Goal: Information Seeking & Learning: Compare options

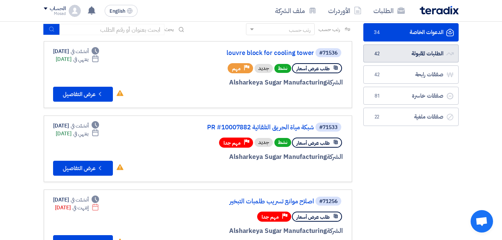
scroll to position [37, 0]
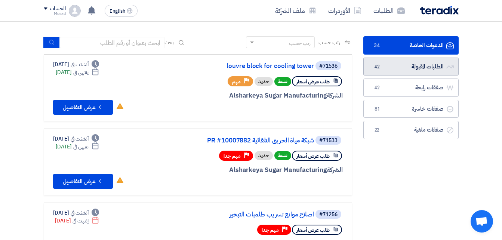
click at [406, 68] on link "الطلبات المقبولة الطلبات المقبولة 42" at bounding box center [410, 67] width 95 height 18
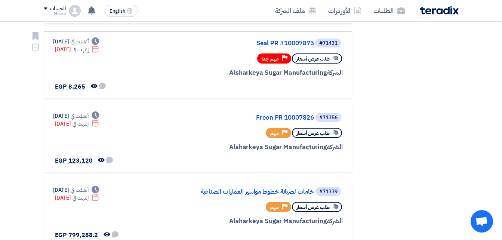
scroll to position [224, 0]
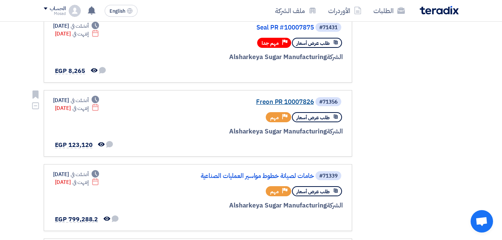
click at [276, 99] on link "Freon PR 10007826" at bounding box center [240, 102] width 150 height 7
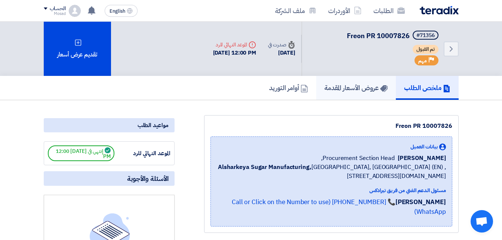
click at [345, 93] on link "عروض الأسعار المقدمة" at bounding box center [356, 88] width 80 height 24
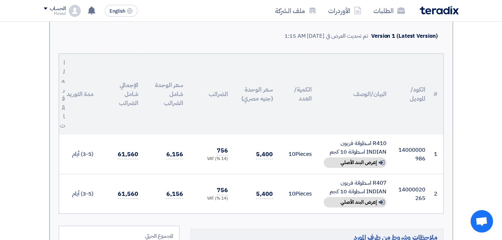
scroll to position [187, 0]
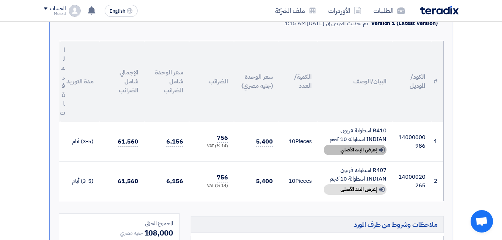
click at [360, 152] on div "Show details إعرض البند الأصلي" at bounding box center [355, 150] width 63 height 10
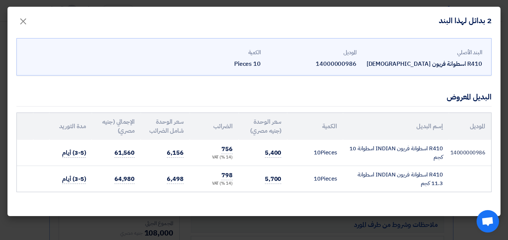
drag, startPoint x: 421, startPoint y: 160, endPoint x: 442, endPoint y: 148, distance: 24.3
click at [442, 148] on td "R410 اسطوانة فريون INDIAN اسطوانة 10 كجم" at bounding box center [396, 153] width 106 height 26
drag, startPoint x: 442, startPoint y: 148, endPoint x: 437, endPoint y: 149, distance: 5.3
copy td "R410 اسطوانة فريون INDIAN اسطوانة 10 كجم"
drag, startPoint x: 409, startPoint y: 185, endPoint x: 445, endPoint y: 166, distance: 40.5
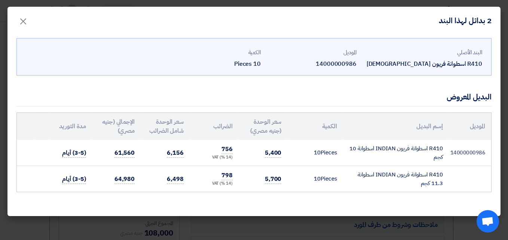
click at [445, 166] on td "R410 اسطوانة فريون INDIAN اسطوانة 11.3 كجم" at bounding box center [396, 179] width 106 height 26
drag, startPoint x: 445, startPoint y: 166, endPoint x: 430, endPoint y: 174, distance: 16.2
copy td "R410 اسطوانة فريون INDIAN اسطوانة 11.3 كجم"
click at [21, 22] on span "×" at bounding box center [23, 21] width 9 height 22
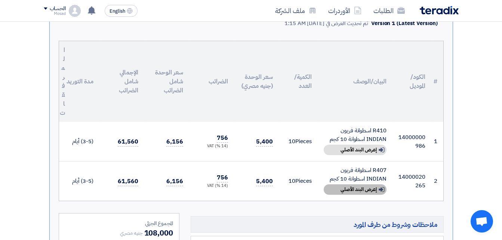
click at [354, 192] on div "Show details إعرض البند الأصلي" at bounding box center [355, 189] width 63 height 10
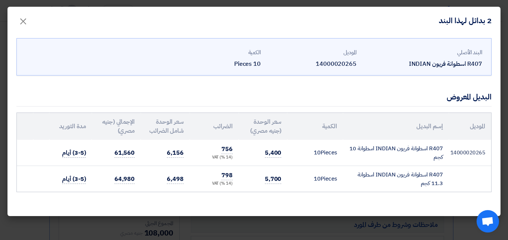
drag, startPoint x: 424, startPoint y: 159, endPoint x: 441, endPoint y: 145, distance: 22.3
click at [441, 145] on td "R407 اسطوانة فريون INDIAN اسطوانة 10 كجم" at bounding box center [396, 153] width 106 height 26
drag, startPoint x: 441, startPoint y: 145, endPoint x: 424, endPoint y: 151, distance: 18.6
copy td "R407 اسطوانة فريون INDIAN اسطوانة 10 كجم"
drag, startPoint x: 420, startPoint y: 186, endPoint x: 442, endPoint y: 166, distance: 29.4
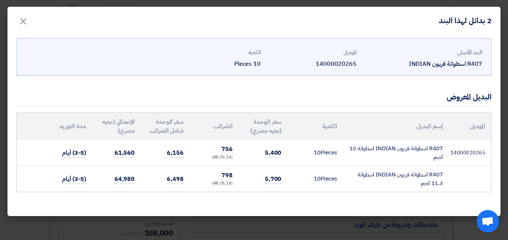
click at [442, 166] on td "R407 اسطوانة فريون INDIAN اسطوانة 11.3 كجم" at bounding box center [396, 179] width 106 height 26
drag, startPoint x: 442, startPoint y: 166, endPoint x: 427, endPoint y: 176, distance: 18.3
copy td "R407 اسطوانة فريون INDIAN اسطوانة 11.3 كجم"
click at [26, 22] on span "×" at bounding box center [23, 21] width 9 height 22
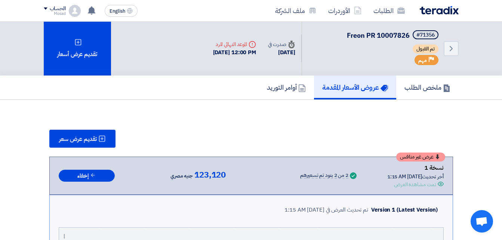
scroll to position [0, 0]
